Goal: Task Accomplishment & Management: Manage account settings

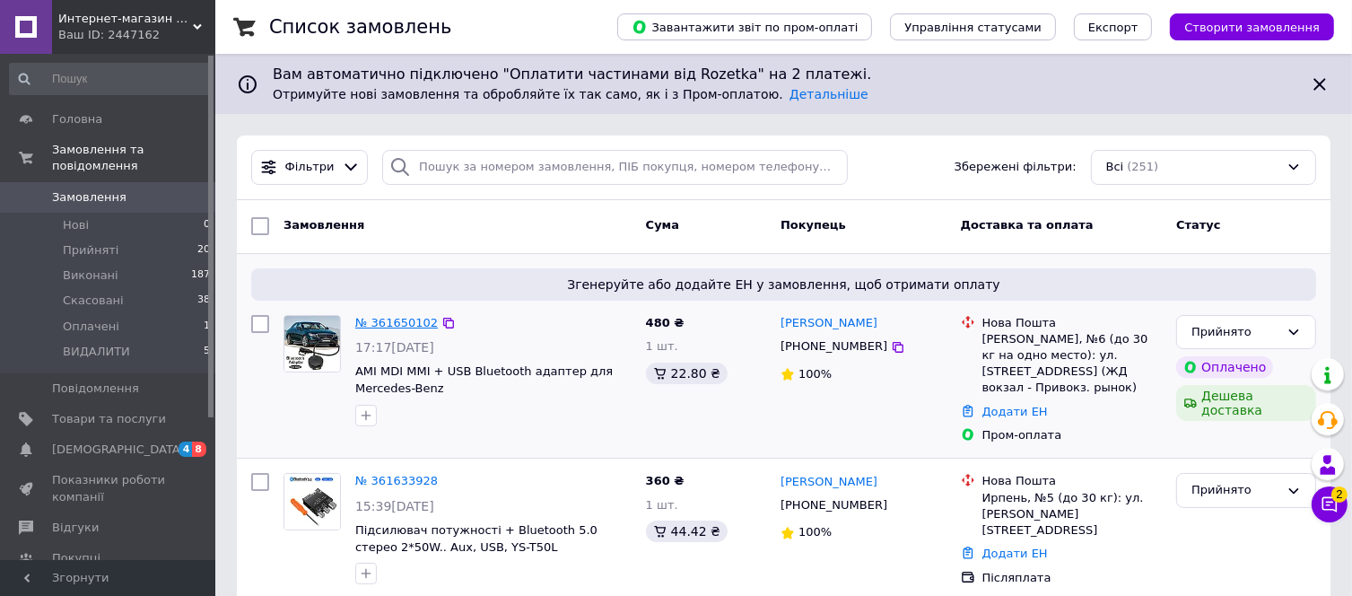
click at [404, 319] on link "№ 361650102" at bounding box center [396, 322] width 83 height 13
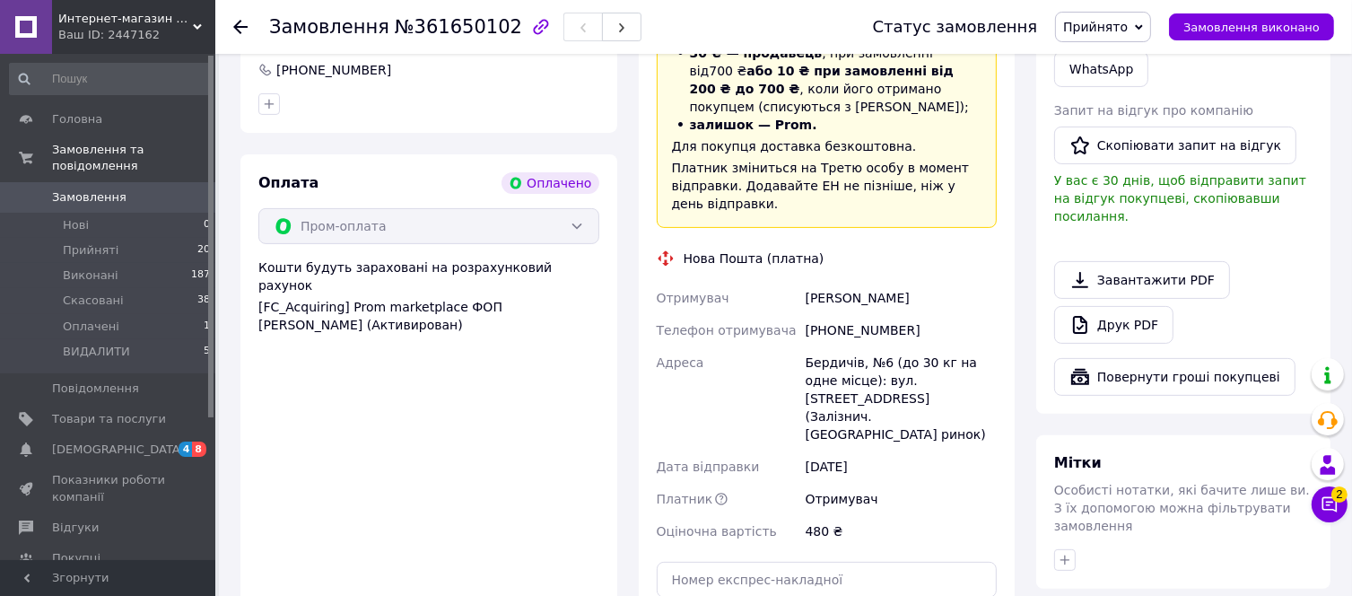
scroll to position [608, 0]
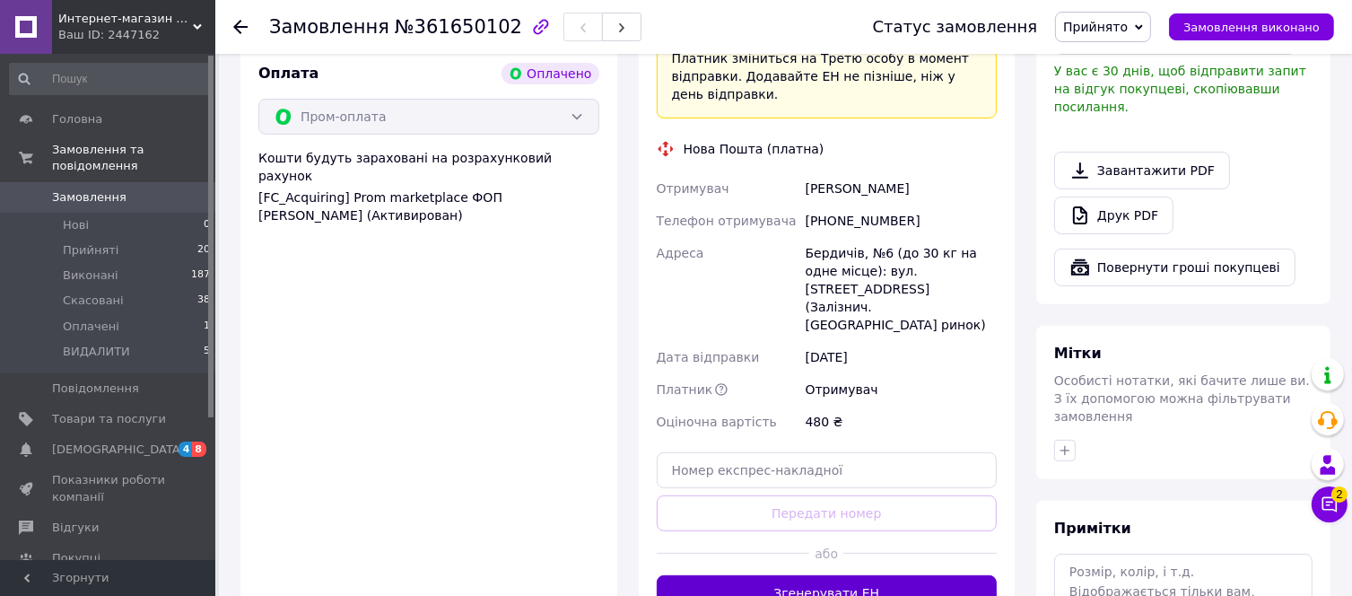
click at [848, 575] on button "Згенерувати ЕН" at bounding box center [827, 593] width 341 height 36
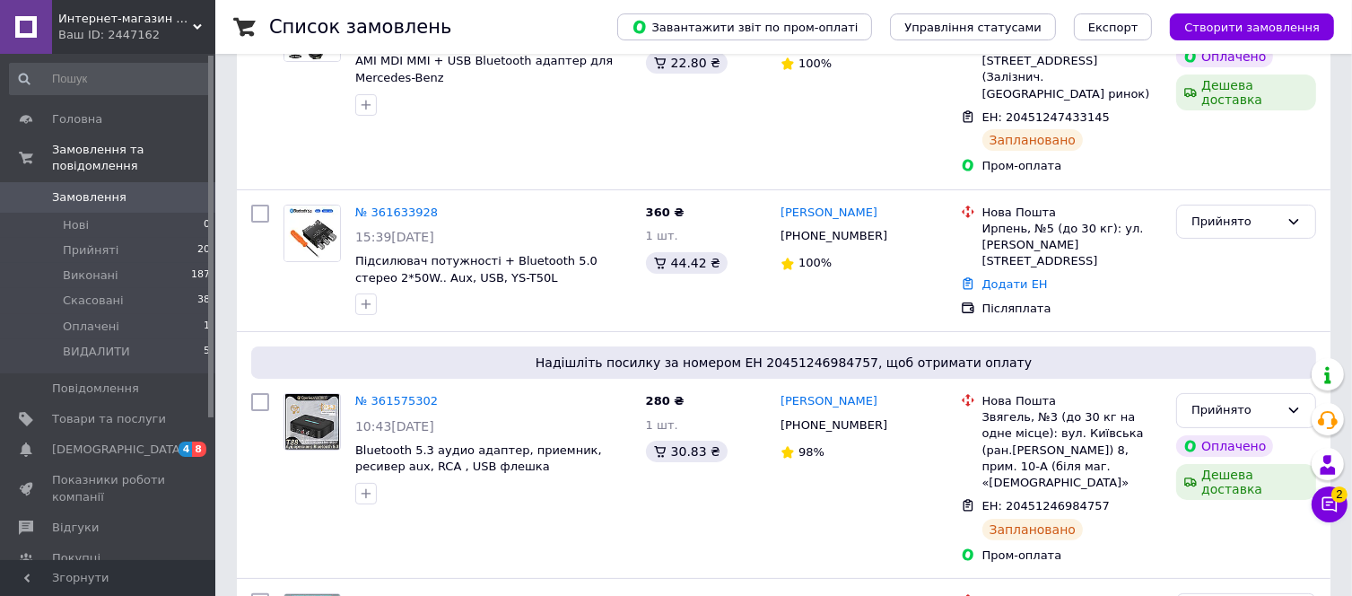
scroll to position [315, 0]
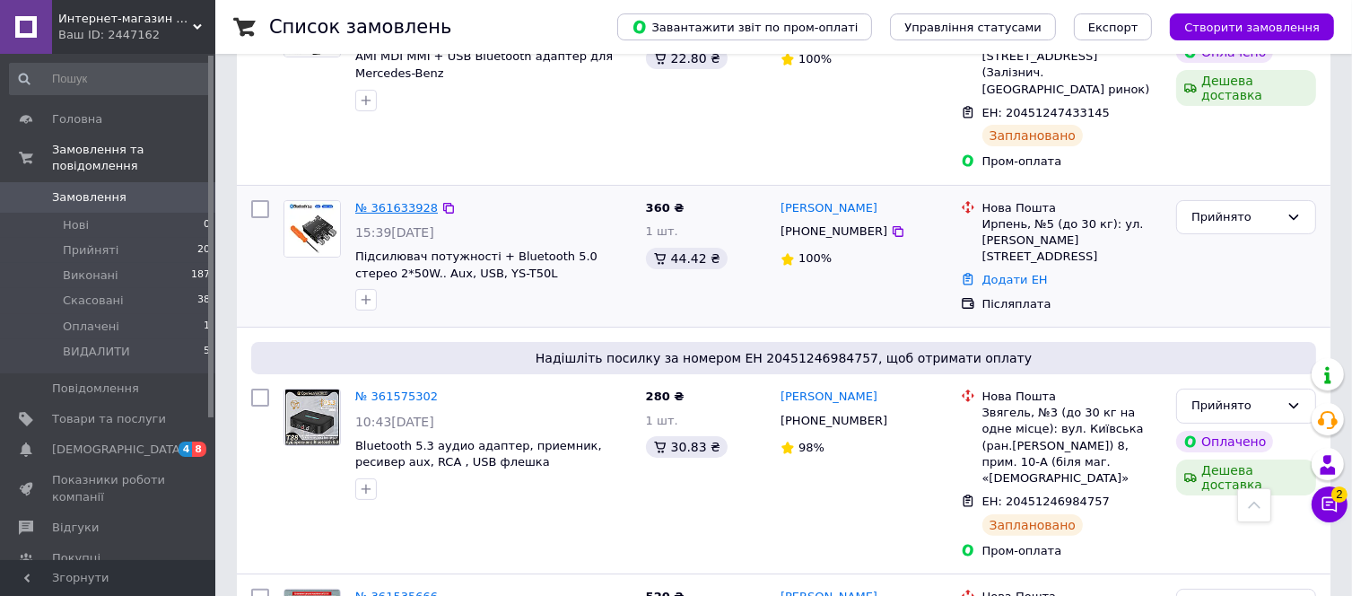
click at [388, 201] on link "№ 361633928" at bounding box center [396, 207] width 83 height 13
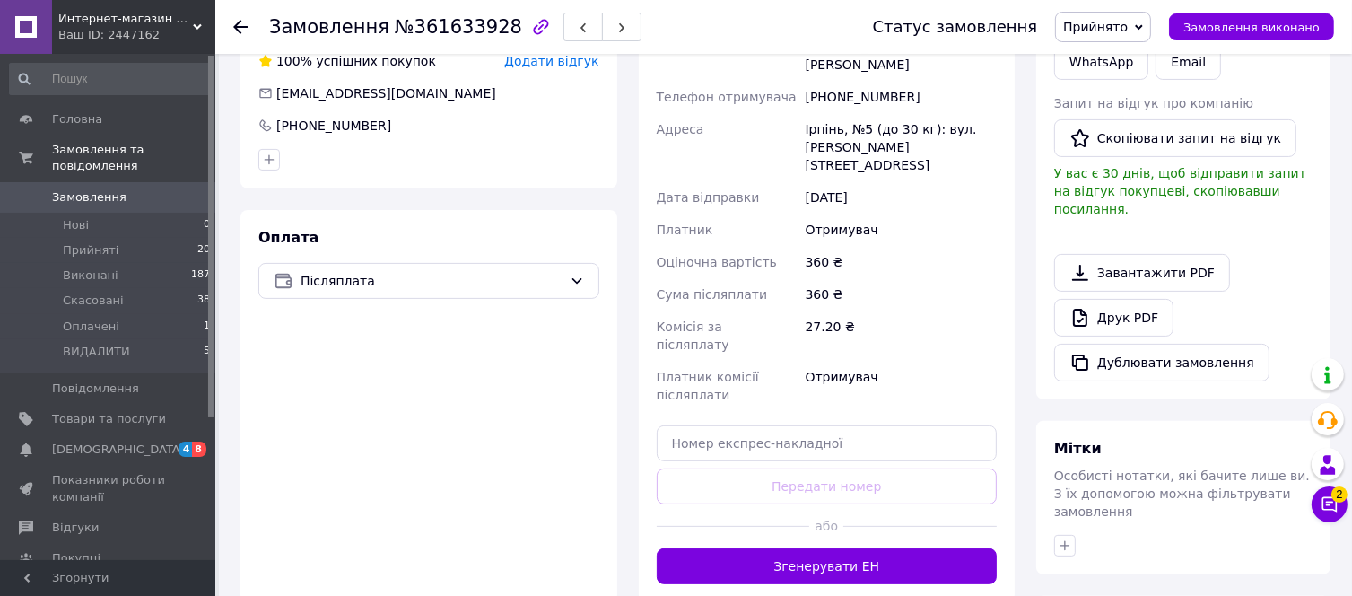
scroll to position [441, 0]
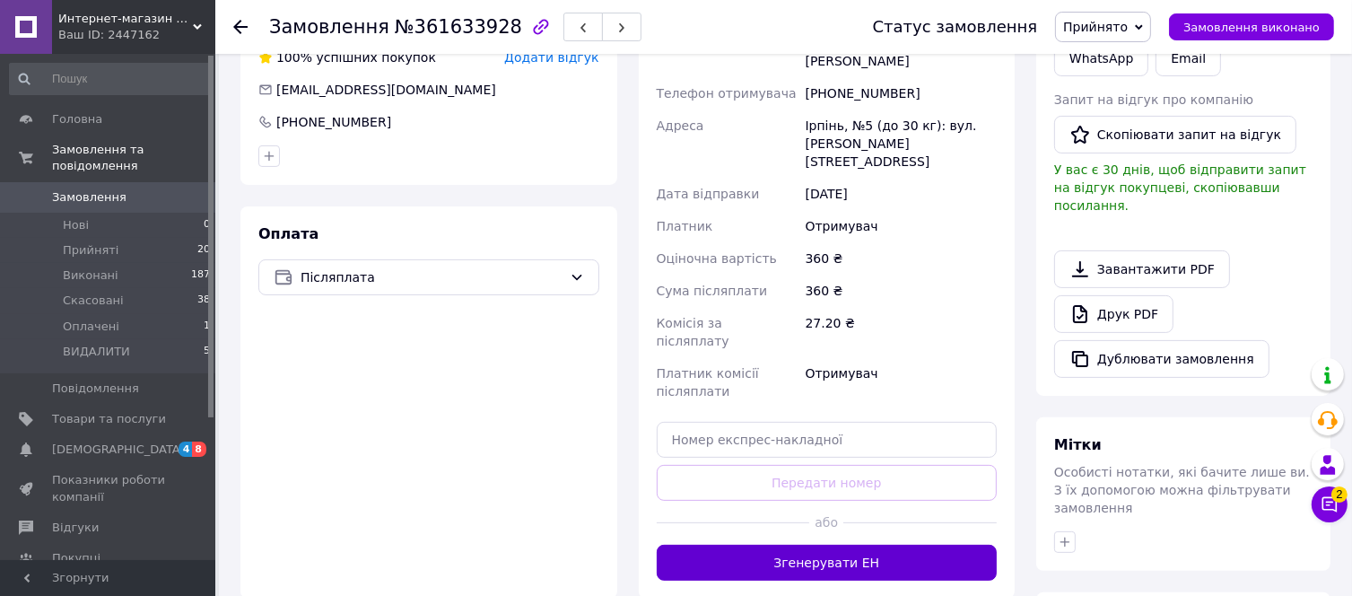
click at [796, 545] on button "Згенерувати ЕН" at bounding box center [827, 563] width 341 height 36
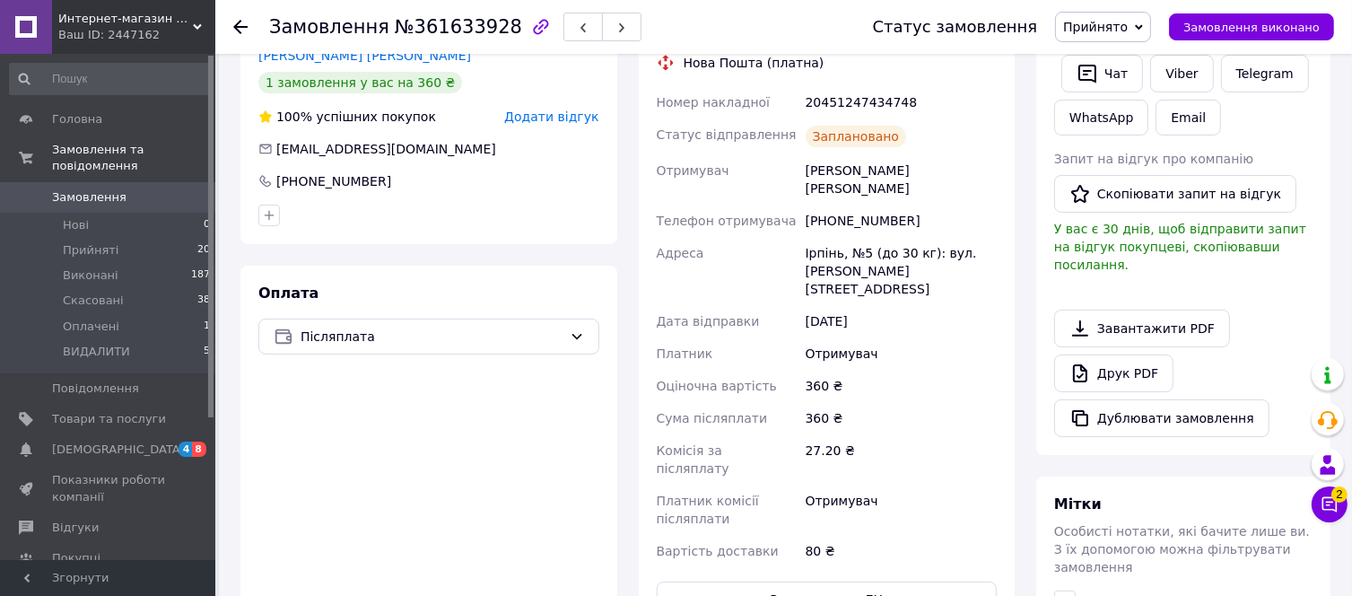
scroll to position [370, 0]
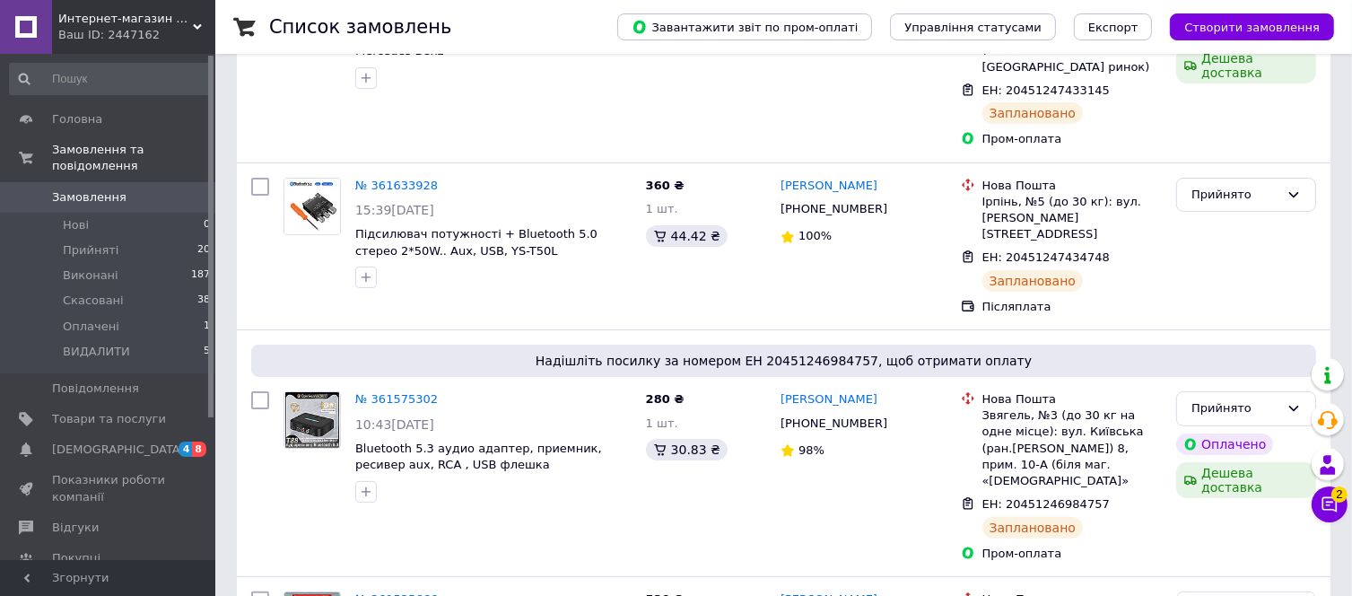
scroll to position [352, 0]
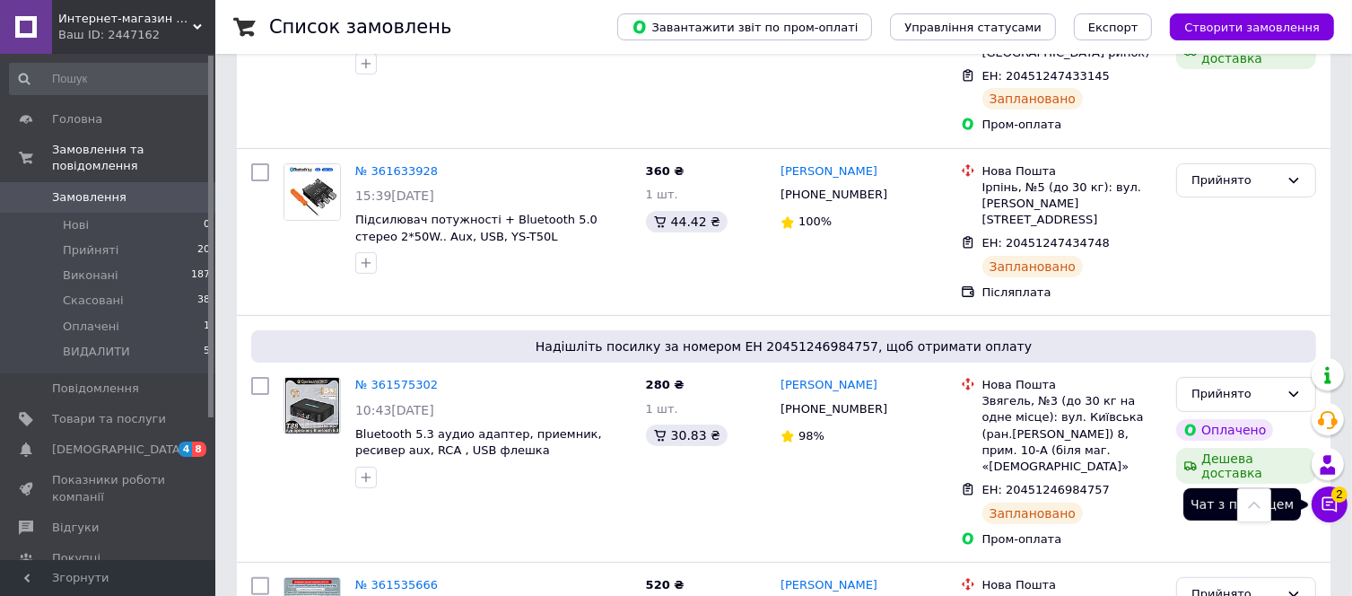
click at [1331, 492] on span "2" at bounding box center [1339, 491] width 16 height 16
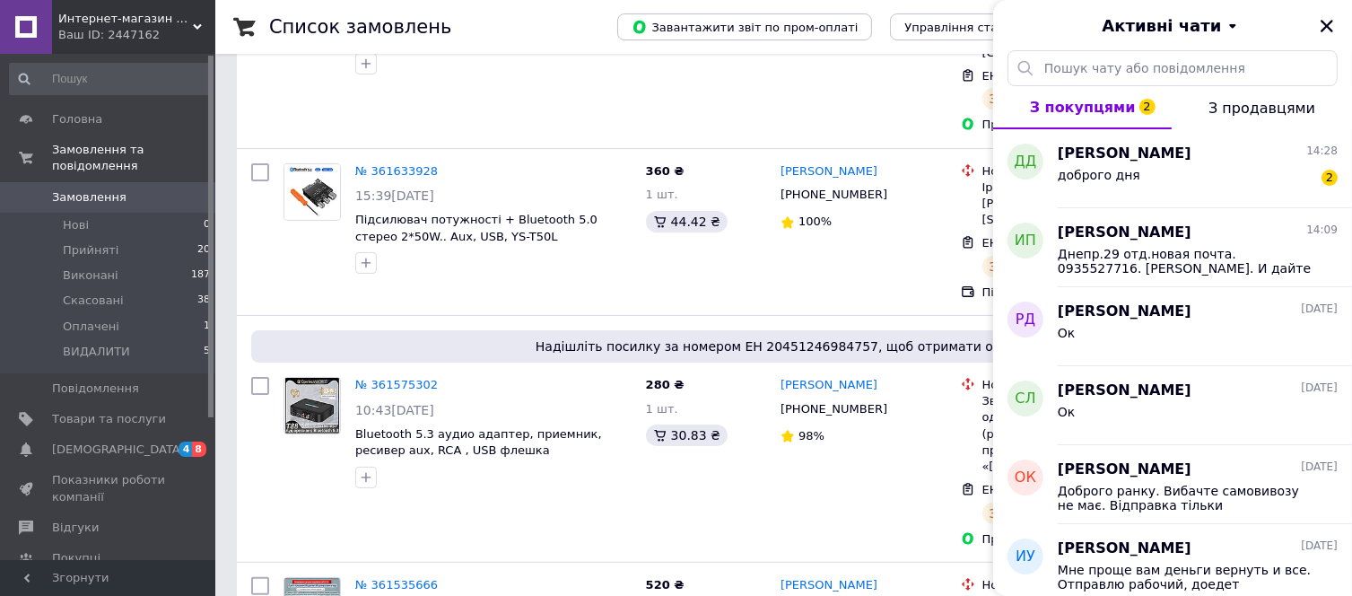
click at [1272, 103] on span "З продавцями" at bounding box center [1261, 108] width 107 height 17
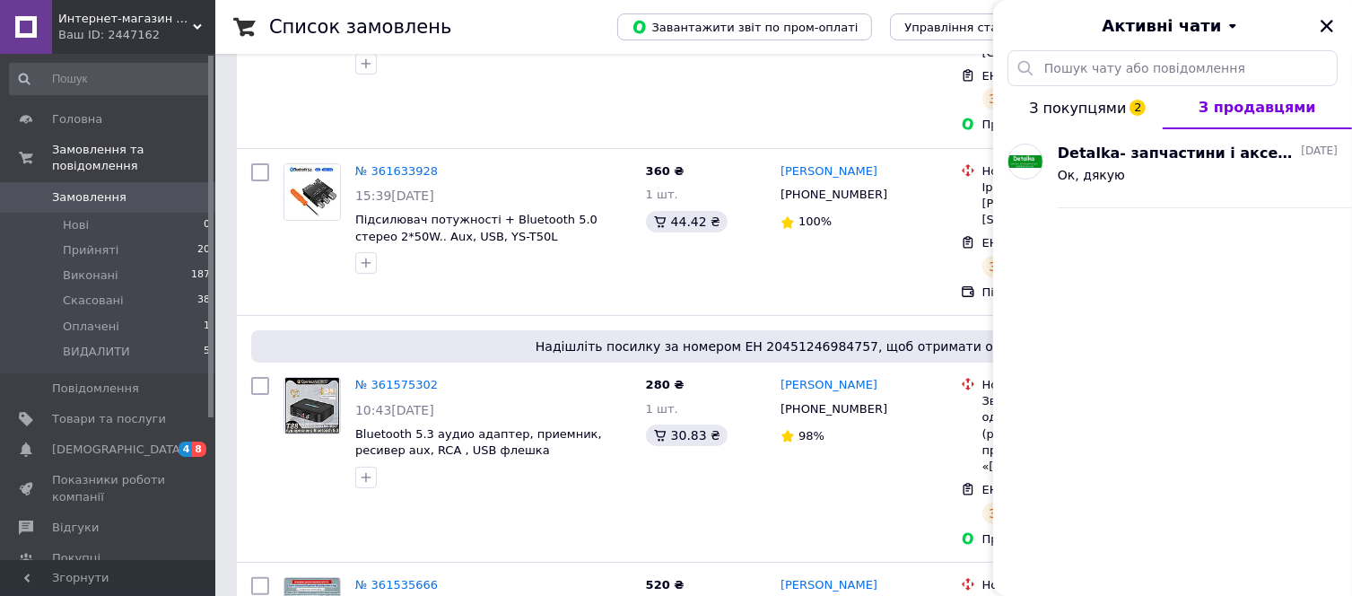
click at [1080, 92] on button "З покупцями 2" at bounding box center [1078, 107] width 170 height 43
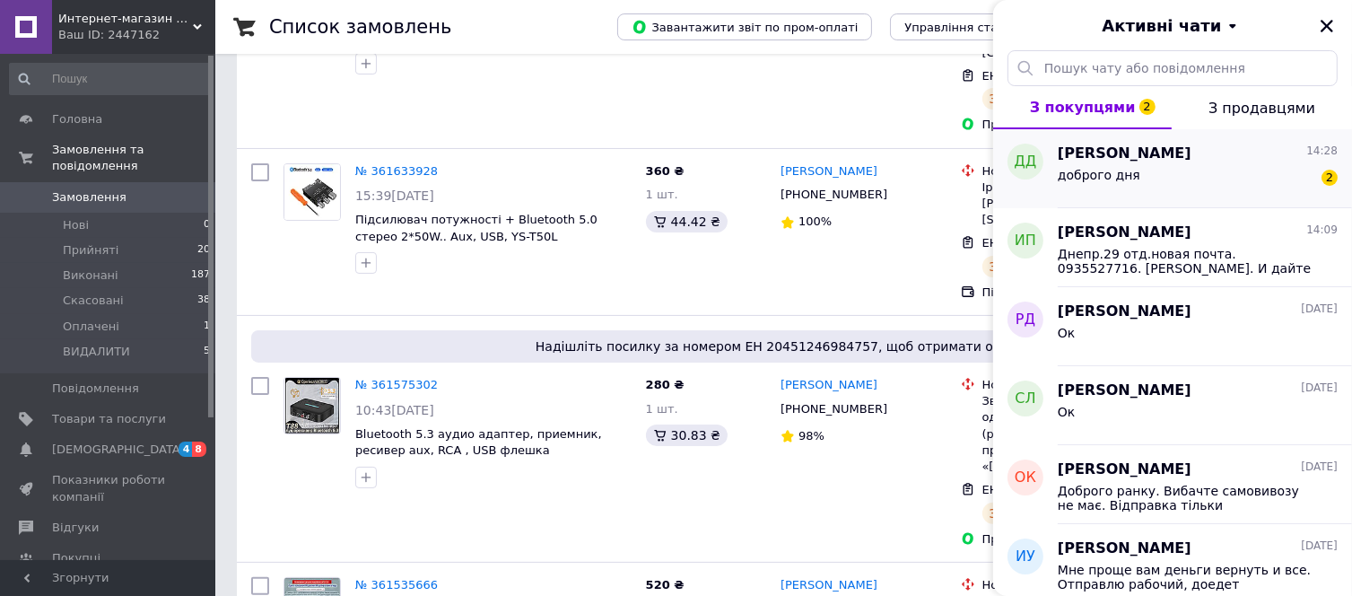
click at [1099, 187] on div "доброго дня" at bounding box center [1099, 180] width 83 height 25
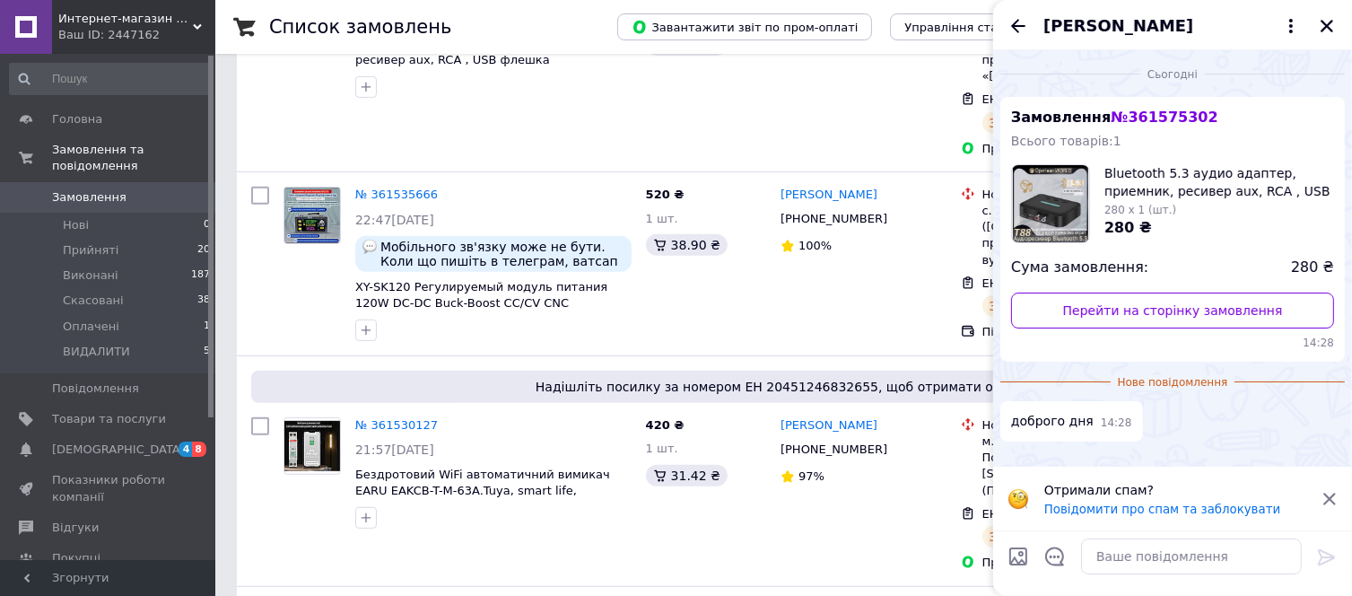
scroll to position [800, 0]
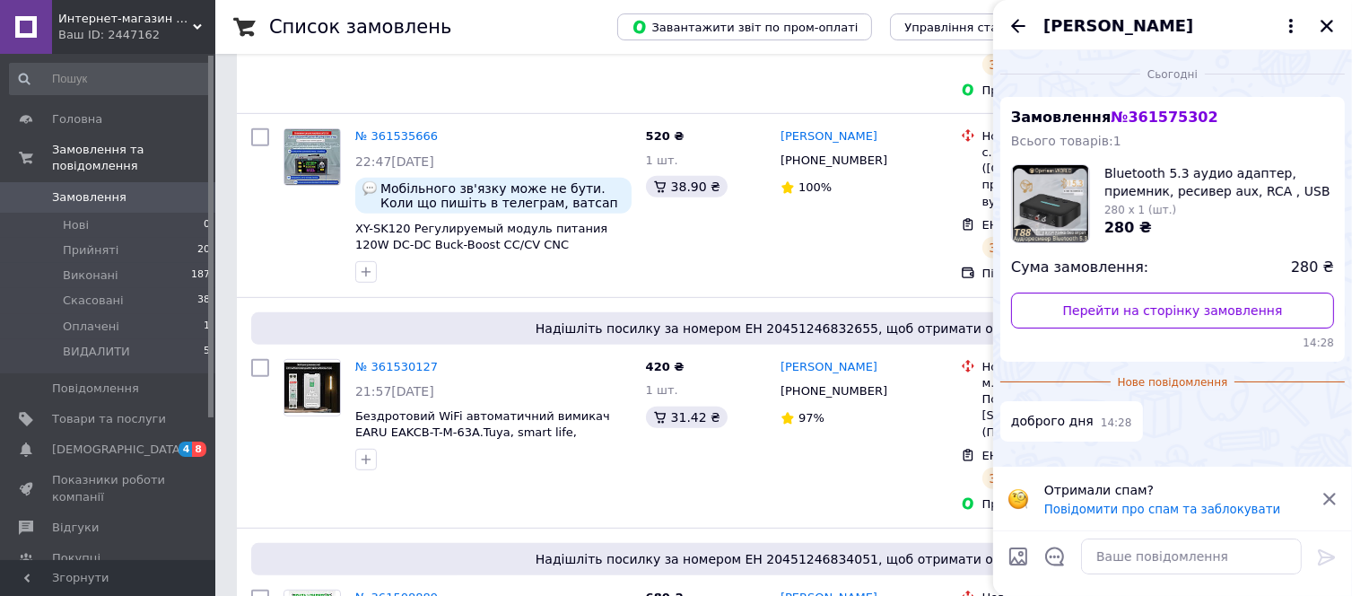
click at [1329, 497] on icon at bounding box center [1329, 498] width 13 height 13
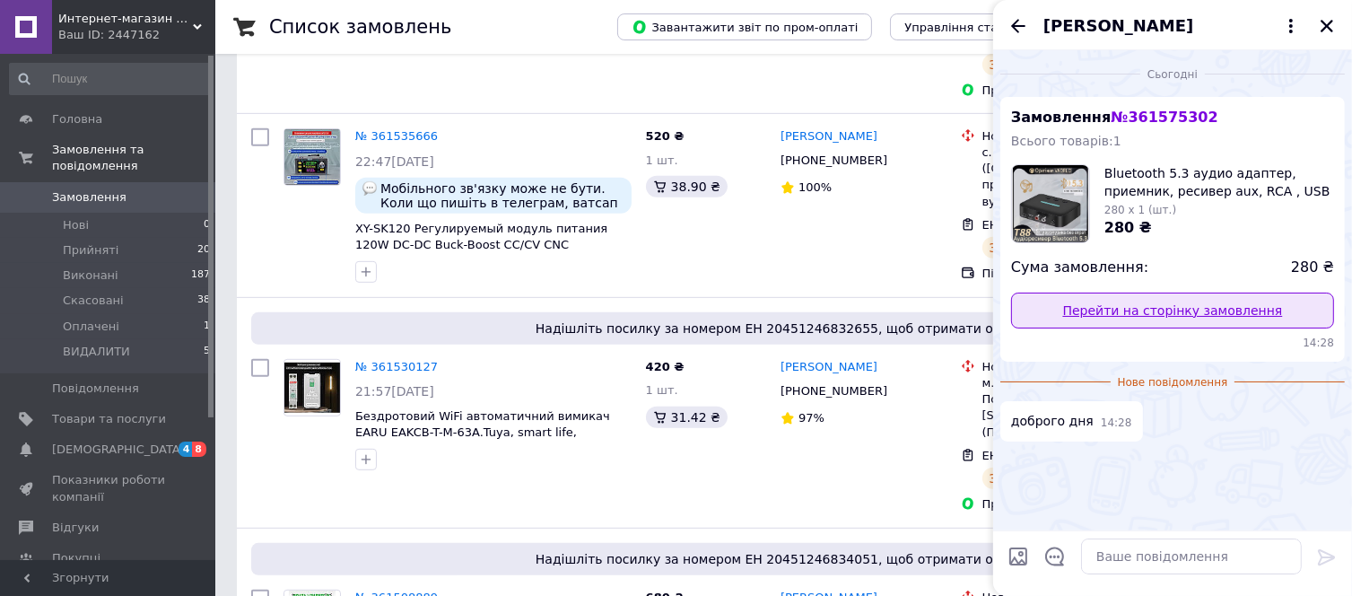
click at [1188, 312] on link "Перейти на сторінку замовлення" at bounding box center [1172, 310] width 323 height 36
click at [1094, 474] on div "Сьогодні Замовлення № 361575302 Всього товарів: 1 Bluetooth 5.3 аудио адаптер, …" at bounding box center [1172, 290] width 359 height 480
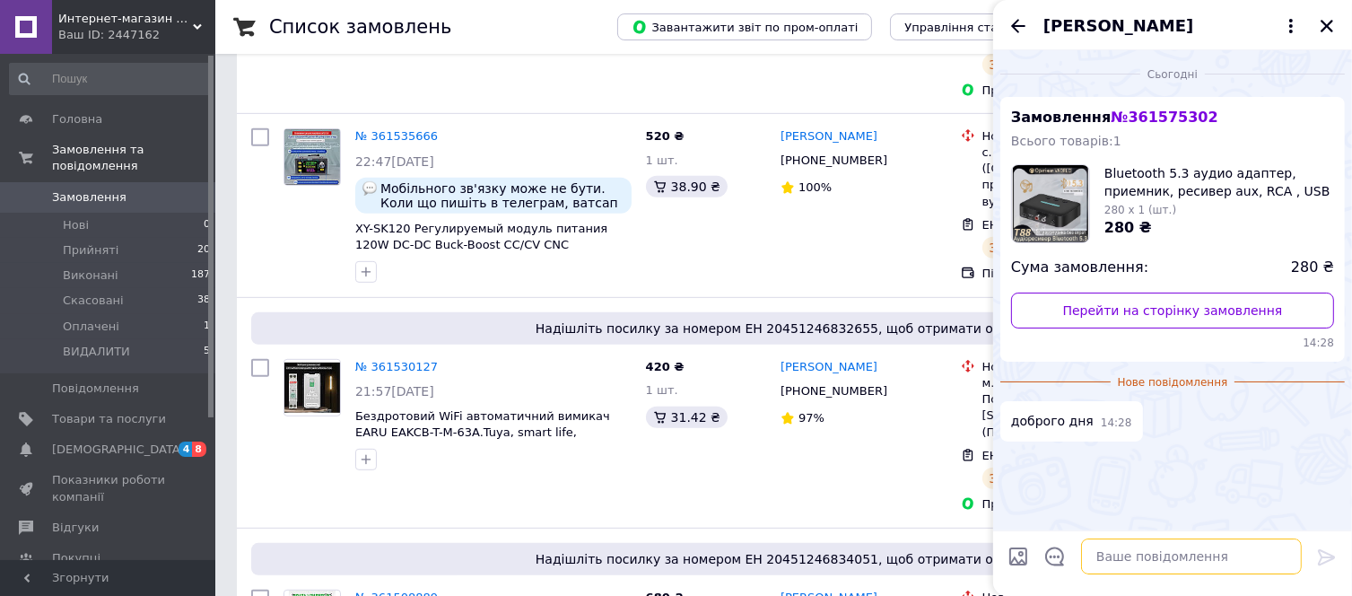
click at [1136, 553] on textarea at bounding box center [1191, 556] width 221 height 36
type textarea "доброго"
click at [1333, 555] on icon at bounding box center [1326, 557] width 17 height 16
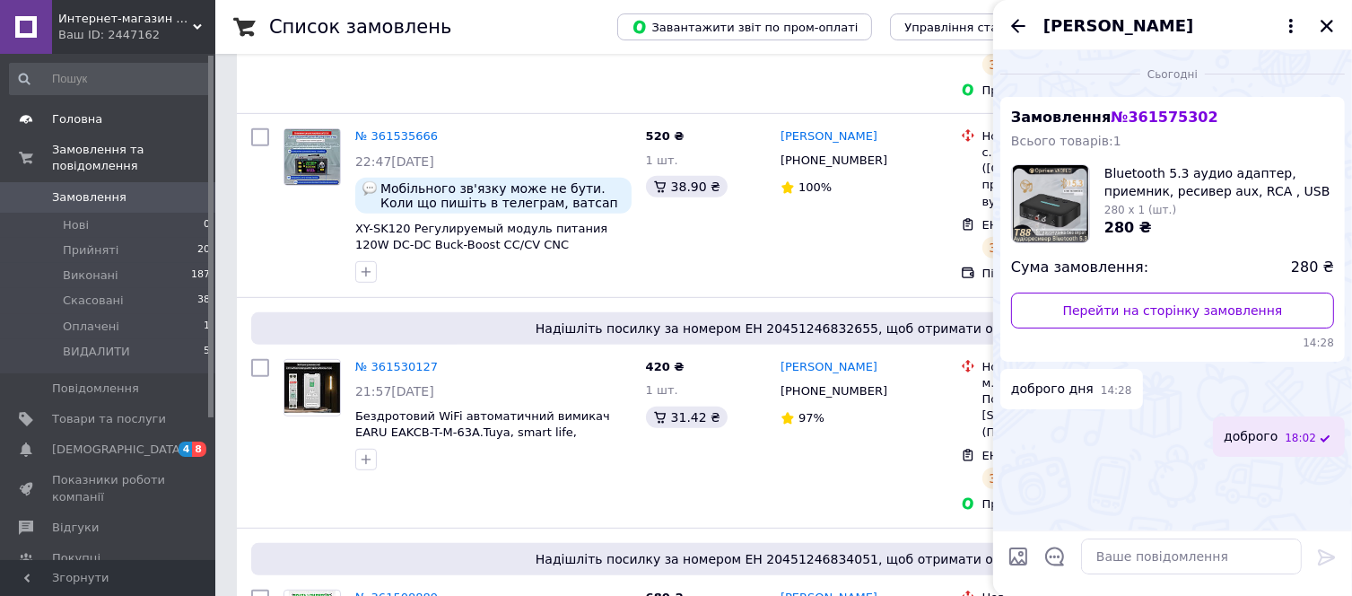
click at [87, 119] on span "Головна" at bounding box center [77, 119] width 50 height 16
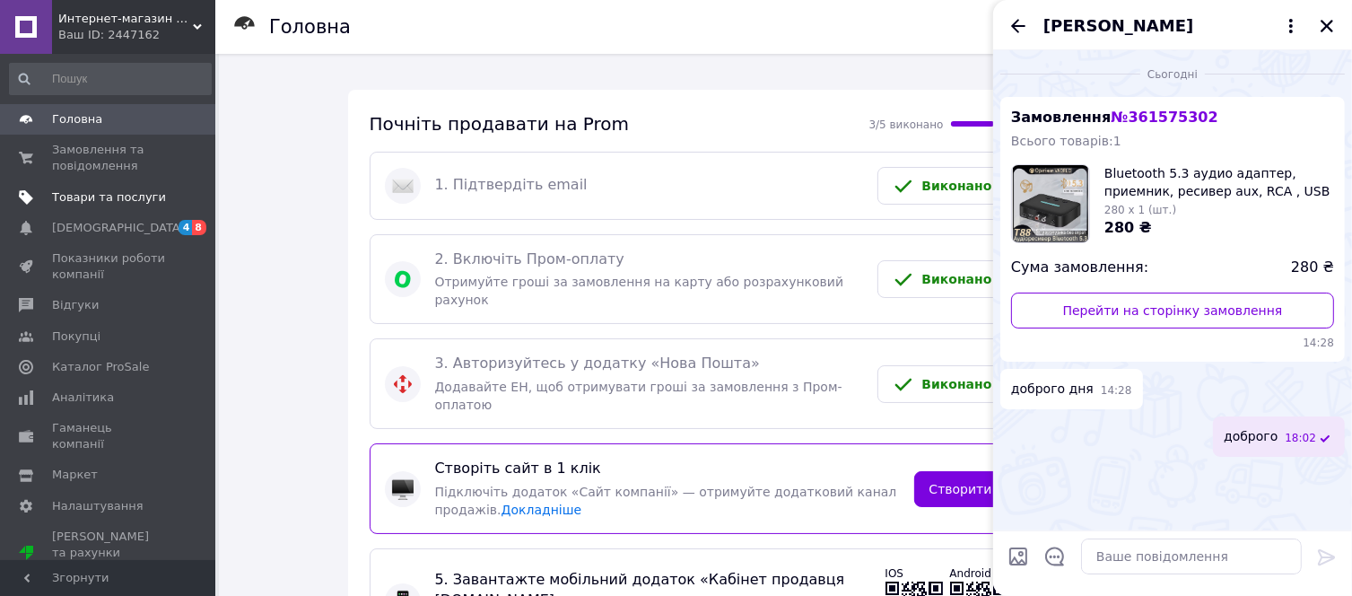
click at [79, 189] on span "Товари та послуги" at bounding box center [109, 197] width 114 height 16
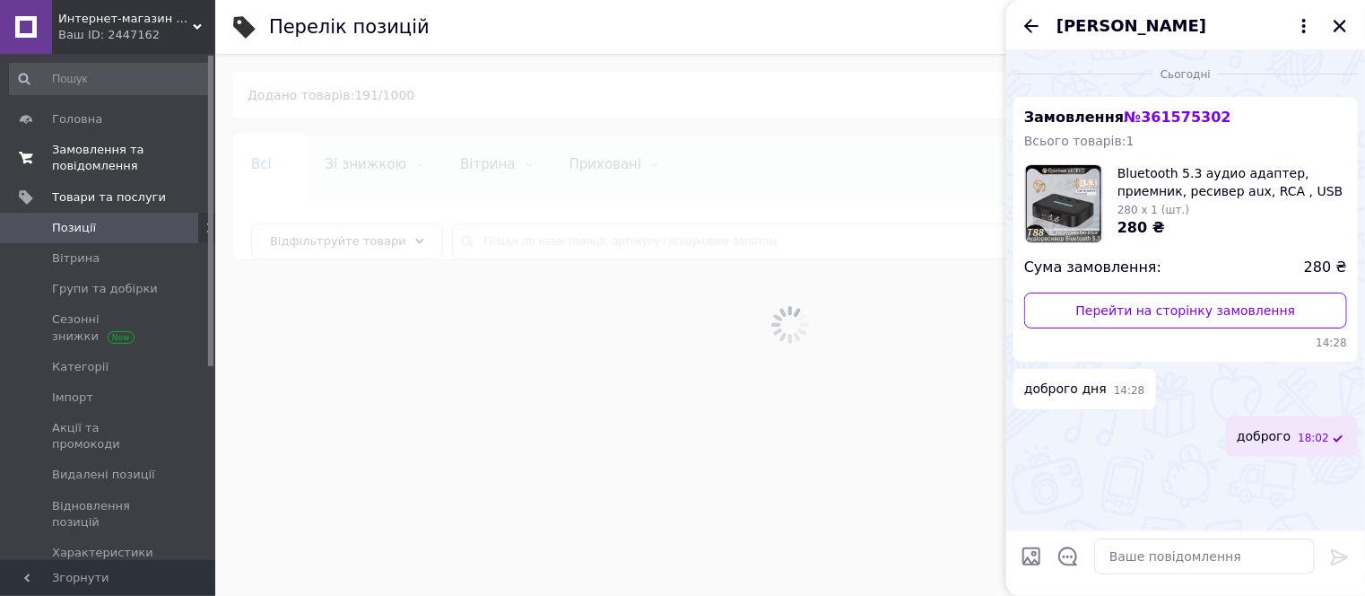
click at [95, 153] on span "Замовлення та повідомлення" at bounding box center [109, 158] width 114 height 32
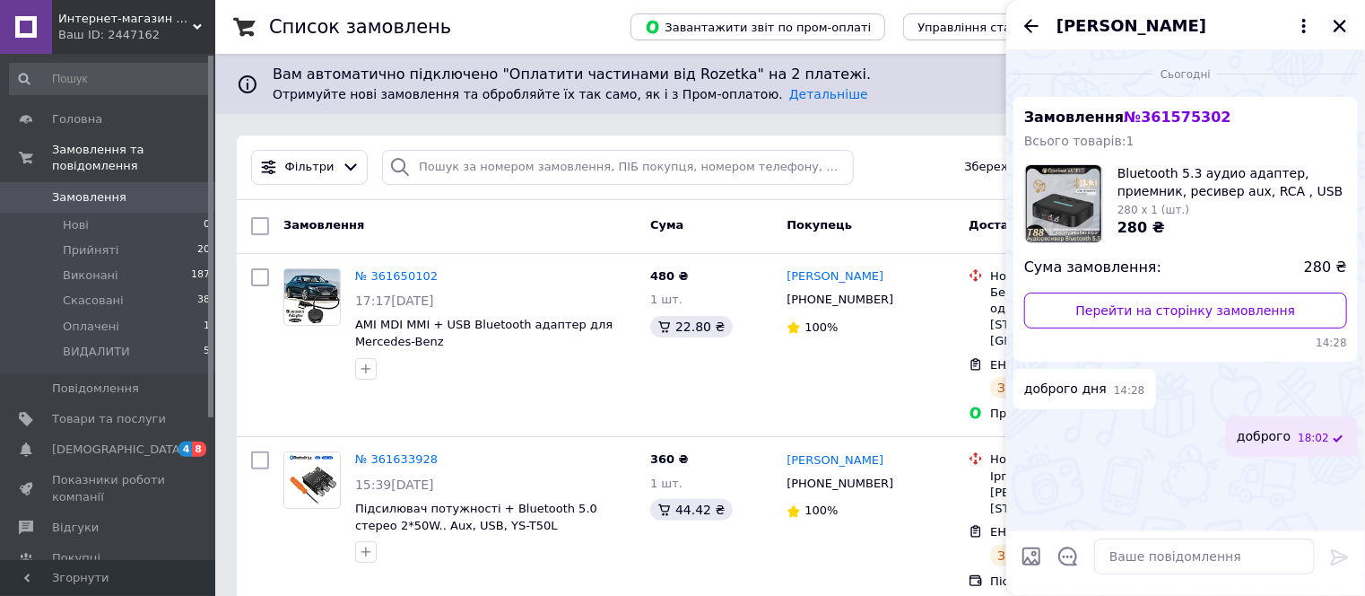
click at [1333, 21] on icon "Закрити" at bounding box center [1340, 26] width 16 height 16
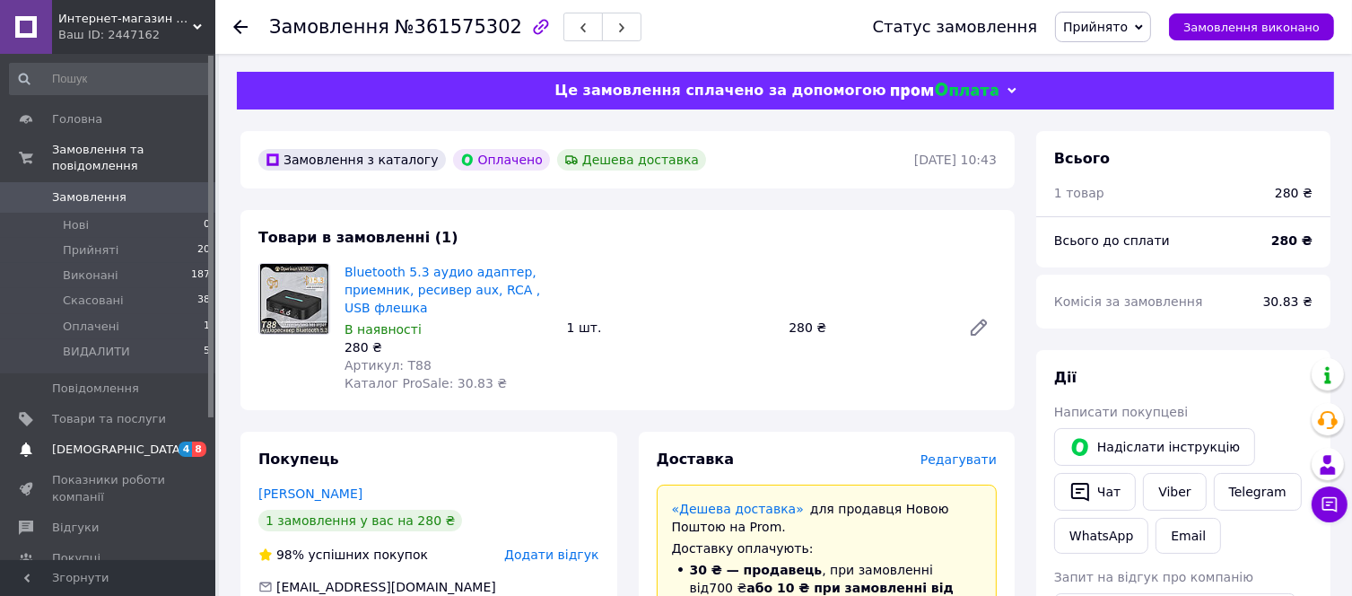
click at [192, 441] on span "4 8" at bounding box center [190, 449] width 49 height 16
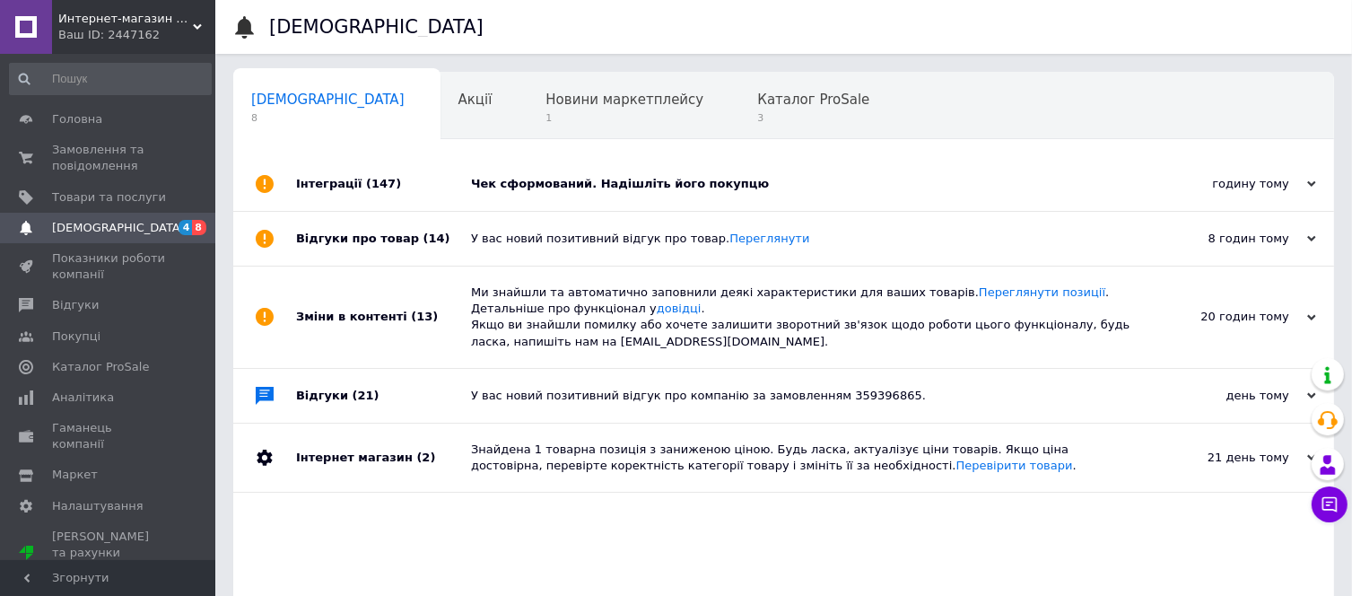
click at [197, 222] on span "8" at bounding box center [199, 227] width 14 height 15
click at [204, 225] on span "8" at bounding box center [199, 227] width 14 height 15
click at [179, 225] on span "4" at bounding box center [186, 227] width 14 height 15
click at [74, 344] on link "Покупці" at bounding box center [110, 336] width 221 height 31
